Goal: Information Seeking & Learning: Learn about a topic

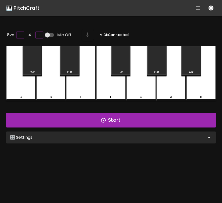
click at [115, 139] on div "🎛️ Settings" at bounding box center [111, 138] width 210 height 12
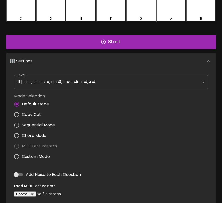
scroll to position [81, 0]
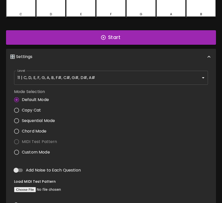
click at [39, 152] on span "Custom Mode" at bounding box center [36, 153] width 28 height 6
click at [22, 152] on input "Custom Mode" at bounding box center [16, 152] width 11 height 11
radio input "true"
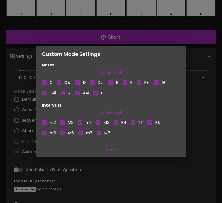
click at [46, 120] on input "m2" at bounding box center [44, 123] width 11 height 11
checkbox input "false"
click at [61, 122] on input "M2" at bounding box center [62, 123] width 11 height 11
checkbox input "false"
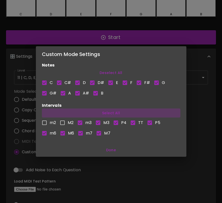
click at [111, 112] on button "Select All" at bounding box center [111, 113] width 138 height 9
checkbox input "true"
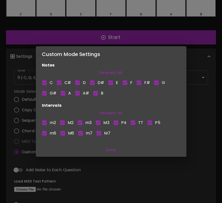
click at [111, 112] on button "Deselect All" at bounding box center [111, 113] width 138 height 9
checkbox input "false"
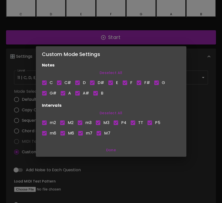
checkbox input "false"
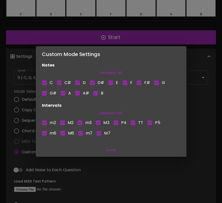
checkbox input "false"
click at [100, 123] on input "M3" at bounding box center [98, 123] width 11 height 11
checkbox input "true"
click at [132, 123] on input "TT" at bounding box center [132, 123] width 11 height 11
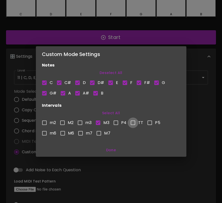
checkbox input "true"
click at [110, 152] on button "Done" at bounding box center [111, 150] width 146 height 9
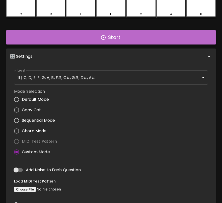
click at [108, 38] on button "Start" at bounding box center [111, 37] width 210 height 15
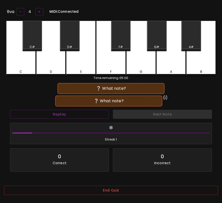
scroll to position [21, 0]
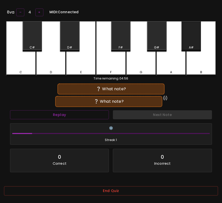
click at [188, 45] on div "A#" at bounding box center [191, 47] width 19 height 5
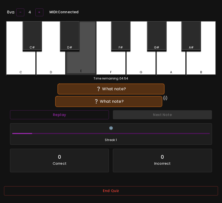
click at [88, 59] on div "E" at bounding box center [81, 48] width 30 height 54
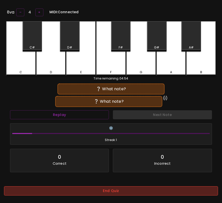
click at [114, 195] on button "End Quiz" at bounding box center [111, 191] width 214 height 9
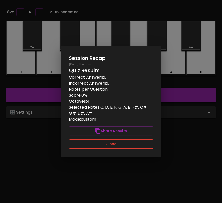
click at [127, 146] on button "Close" at bounding box center [111, 144] width 84 height 9
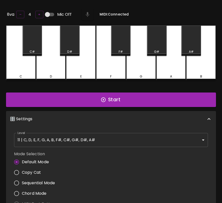
scroll to position [2, 0]
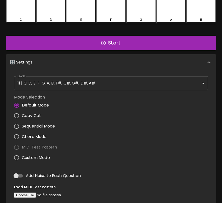
click at [39, 156] on span "Custom Mode" at bounding box center [36, 158] width 28 height 6
click at [22, 156] on input "Custom Mode" at bounding box center [16, 158] width 11 height 11
radio input "true"
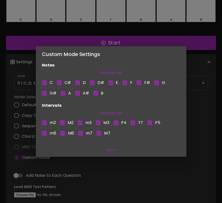
click at [112, 110] on button "Deselect All" at bounding box center [111, 113] width 138 height 9
checkbox input "false"
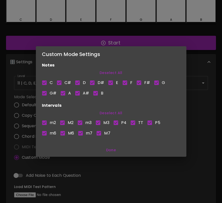
checkbox input "false"
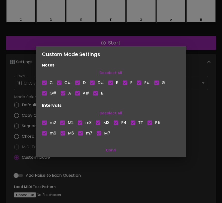
checkbox input "false"
click at [97, 123] on input "M3" at bounding box center [98, 123] width 11 height 11
checkbox input "true"
click at [85, 123] on span "m3" at bounding box center [88, 123] width 6 height 6
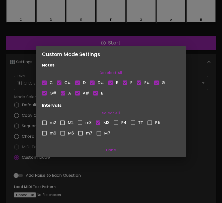
click at [85, 123] on input "m3" at bounding box center [80, 123] width 11 height 11
checkbox input "true"
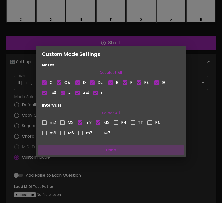
click at [112, 150] on button "Done" at bounding box center [111, 150] width 146 height 9
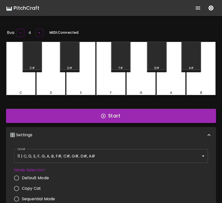
click at [125, 113] on button "Start" at bounding box center [111, 116] width 210 height 15
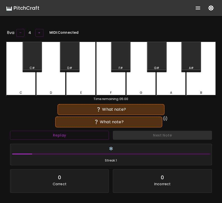
click at [189, 63] on div "A#" at bounding box center [191, 57] width 20 height 30
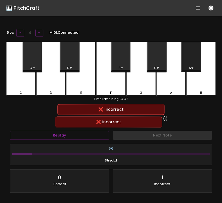
click at [189, 64] on div "A#" at bounding box center [191, 57] width 20 height 30
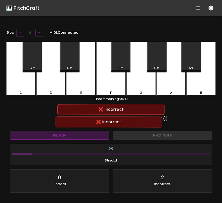
click at [96, 138] on button "Replay" at bounding box center [59, 135] width 99 height 9
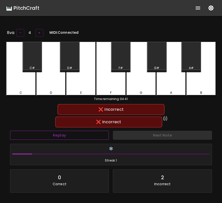
click at [96, 138] on button "Replay" at bounding box center [59, 135] width 99 height 9
click at [38, 32] on button "+" at bounding box center [39, 33] width 8 height 8
click at [189, 59] on div "A#" at bounding box center [191, 57] width 20 height 30
click at [49, 83] on div "D" at bounding box center [51, 69] width 30 height 55
click at [19, 31] on button "–" at bounding box center [20, 33] width 8 height 8
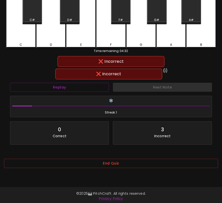
scroll to position [50, 0]
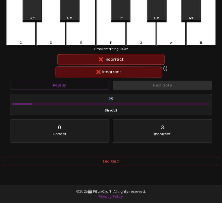
click at [158, 157] on div "End Quiz" at bounding box center [111, 163] width 214 height 20
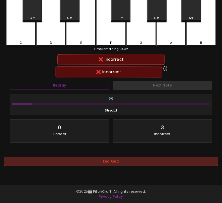
click at [157, 164] on button "End Quiz" at bounding box center [111, 161] width 214 height 9
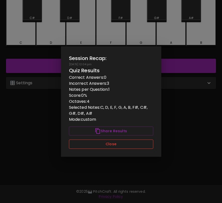
click at [148, 145] on button "Close" at bounding box center [111, 144] width 84 height 9
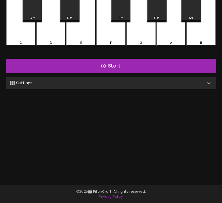
click at [164, 84] on div "🎛️ Settings" at bounding box center [108, 83] width 196 height 6
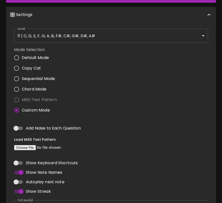
scroll to position [104, 0]
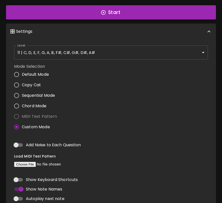
click at [38, 127] on span "Custom Mode" at bounding box center [36, 127] width 28 height 6
click at [22, 127] on input "Custom Mode" at bounding box center [16, 127] width 11 height 11
click at [39, 105] on span "Chord Mode" at bounding box center [34, 106] width 25 height 6
click at [22, 105] on input "Chord Mode" at bounding box center [16, 106] width 11 height 11
radio input "true"
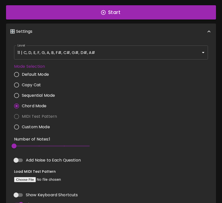
click at [37, 127] on span "Custom Mode" at bounding box center [36, 127] width 28 height 6
click at [22, 127] on input "Custom Mode" at bounding box center [16, 127] width 11 height 11
radio input "true"
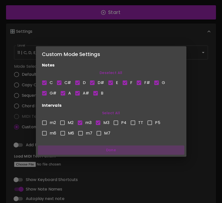
click at [111, 148] on button "Done" at bounding box center [111, 150] width 146 height 9
